Goal: Information Seeking & Learning: Learn about a topic

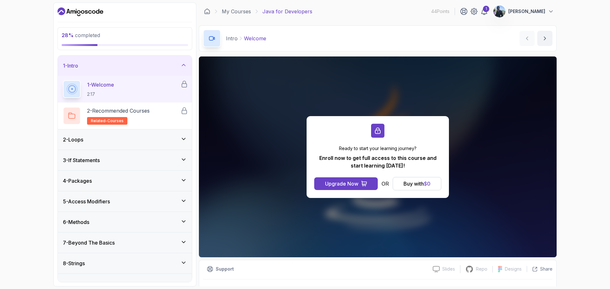
click at [543, 13] on p "[PERSON_NAME]" at bounding box center [526, 11] width 37 height 6
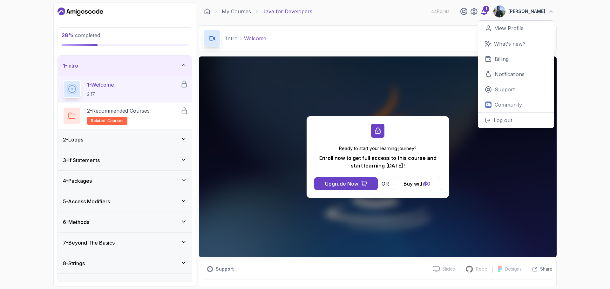
click at [489, 8] on div "1" at bounding box center [486, 9] width 6 height 6
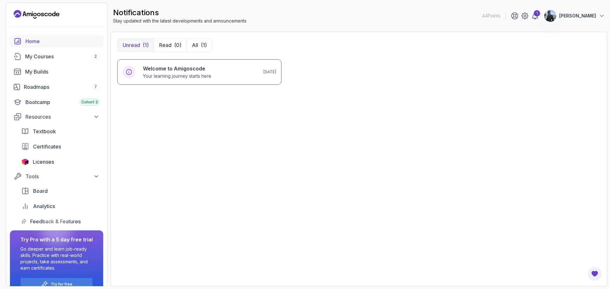
click at [39, 44] on div "Home" at bounding box center [62, 41] width 74 height 8
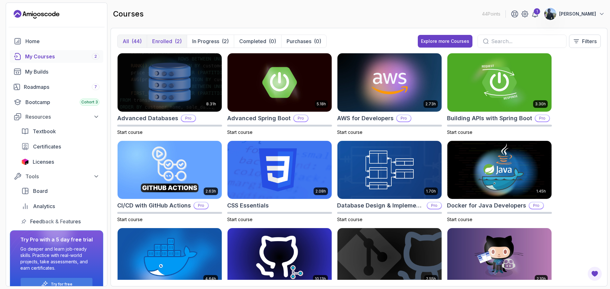
click at [165, 45] on button "Enrolled (2)" at bounding box center [167, 41] width 40 height 13
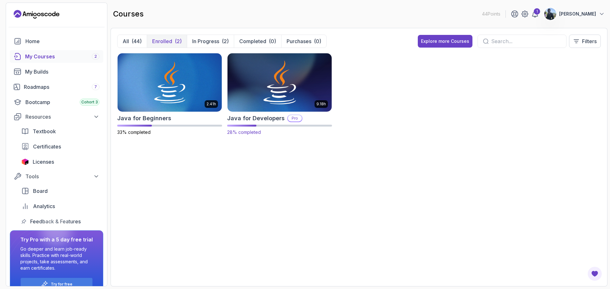
click at [291, 76] on img at bounding box center [279, 82] width 109 height 61
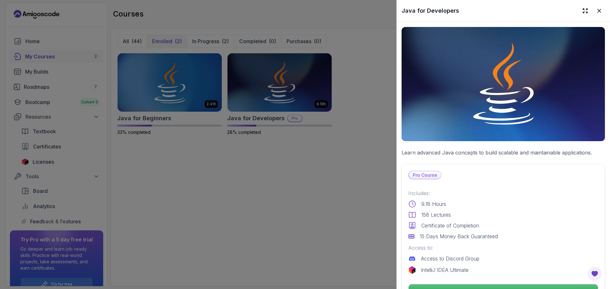
click at [282, 137] on div at bounding box center [305, 144] width 610 height 289
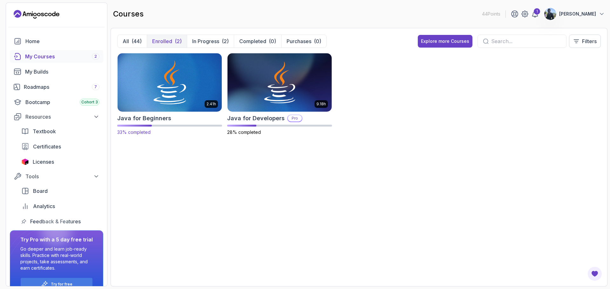
click at [202, 82] on img at bounding box center [169, 82] width 109 height 61
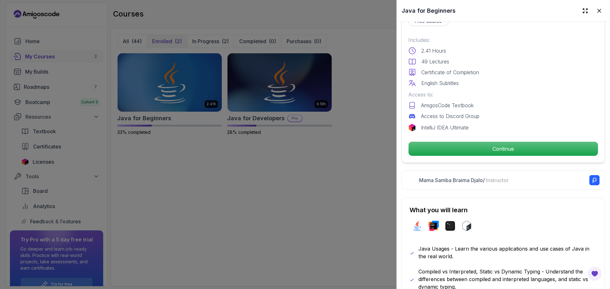
scroll to position [165, 0]
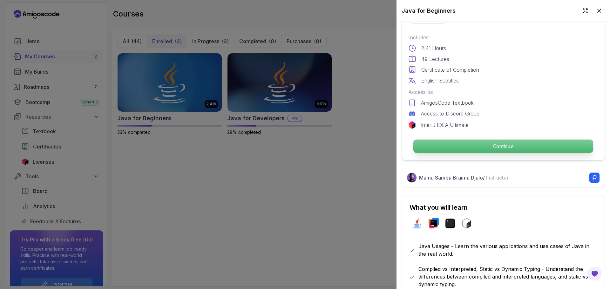
click at [456, 144] on p "Continue" at bounding box center [503, 146] width 180 height 13
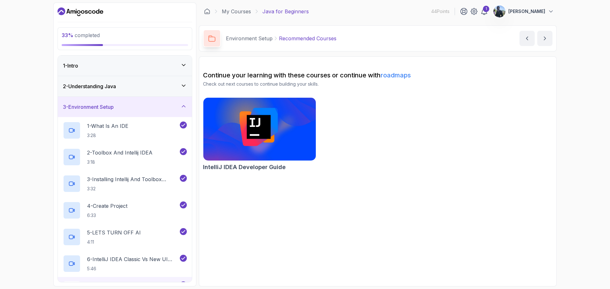
click at [180, 64] on icon at bounding box center [183, 65] width 6 height 6
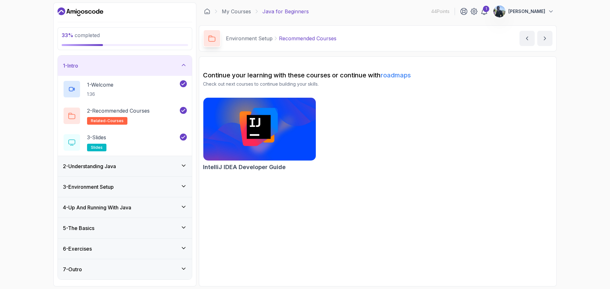
click at [180, 64] on icon at bounding box center [183, 65] width 6 height 6
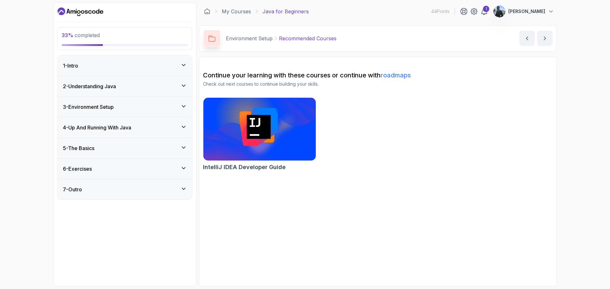
click at [180, 86] on div "2 - Understanding Java" at bounding box center [125, 87] width 124 height 8
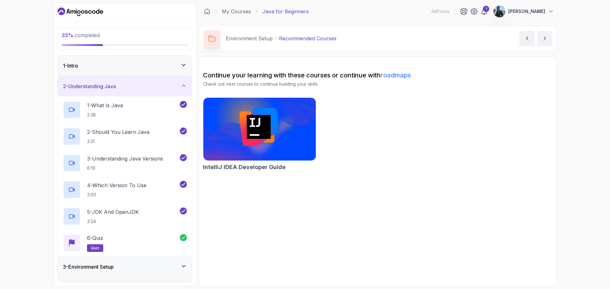
click at [180, 86] on div "2 - Understanding Java" at bounding box center [125, 87] width 124 height 8
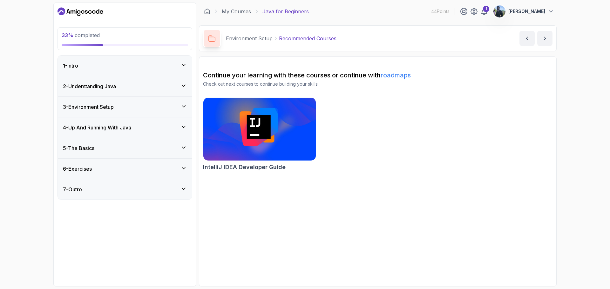
click at [184, 110] on div "3 - Environment Setup" at bounding box center [125, 107] width 124 height 8
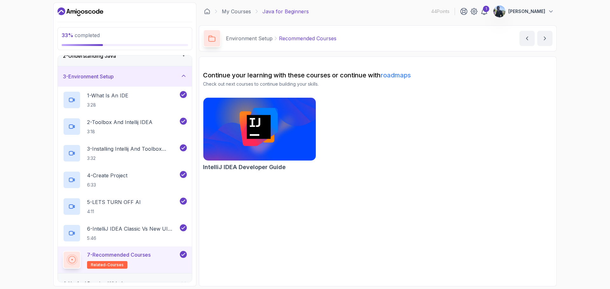
scroll to position [30, 0]
click at [180, 79] on icon at bounding box center [183, 76] width 6 height 6
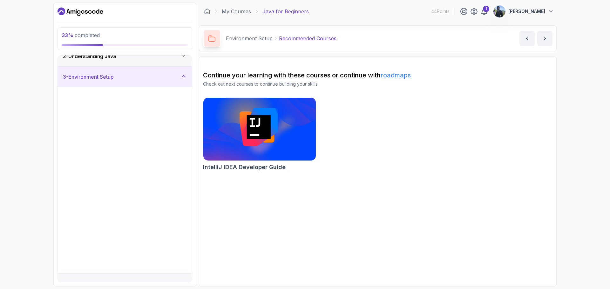
scroll to position [0, 0]
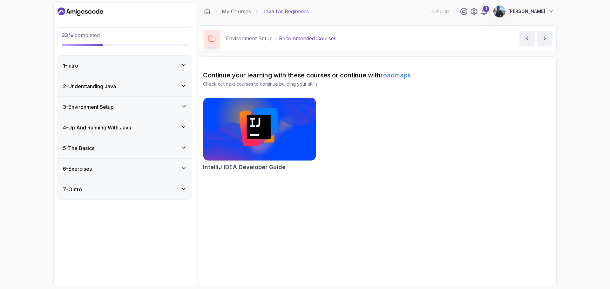
click at [182, 106] on icon at bounding box center [183, 107] width 3 height 2
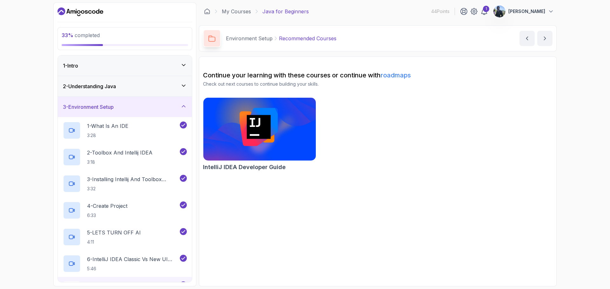
click at [182, 106] on icon at bounding box center [183, 106] width 6 height 6
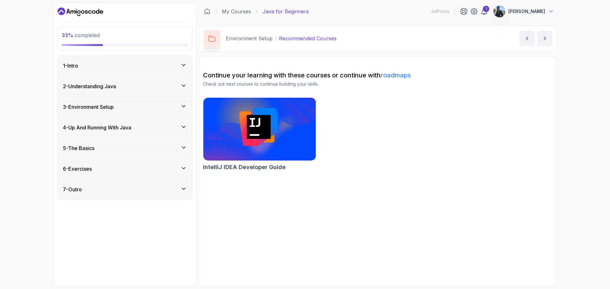
click at [184, 124] on icon at bounding box center [183, 127] width 6 height 6
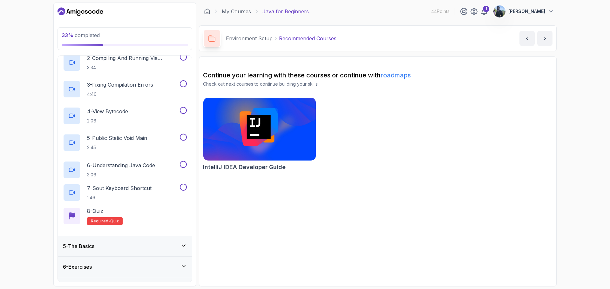
scroll to position [119, 0]
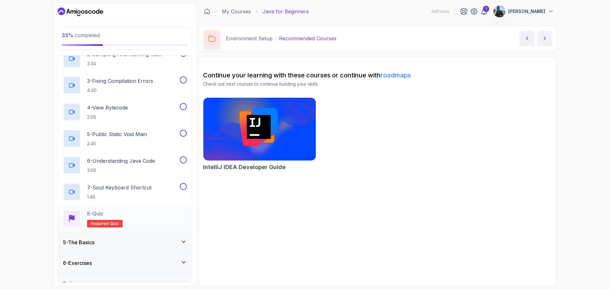
click at [176, 223] on div "8 - Quiz Required- quiz" at bounding box center [125, 219] width 124 height 18
